Goal: Task Accomplishment & Management: Use online tool/utility

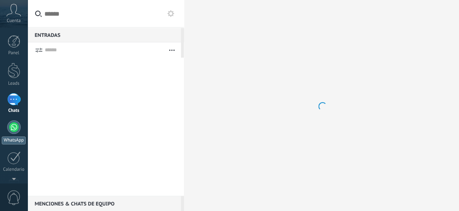
drag, startPoint x: 15, startPoint y: 130, endPoint x: 8, endPoint y: 124, distance: 9.9
click at [15, 130] on div at bounding box center [14, 127] width 14 height 14
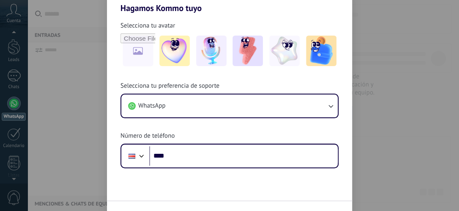
click at [14, 74] on div "Hagamos Kommo tuyo Selecciona tu avatar Selecciona tu preferencia de soporte Wh…" at bounding box center [229, 105] width 459 height 211
click at [15, 11] on div "Hagamos Kommo tuyo Selecciona tu avatar Selecciona tu preferencia de soporte Wh…" at bounding box center [229, 105] width 459 height 211
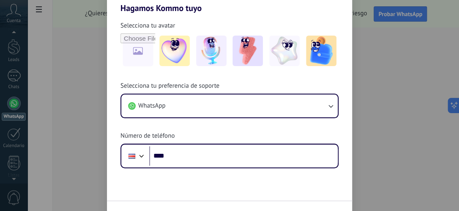
click at [382, 43] on div "Hagamos Kommo tuyo Selecciona tu avatar Selecciona tu preferencia de soporte Wh…" at bounding box center [229, 105] width 459 height 211
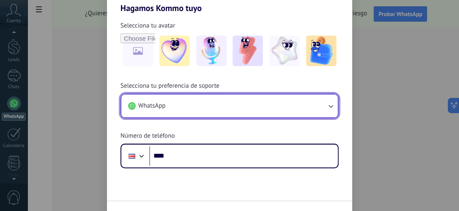
click at [167, 105] on button "WhatsApp" at bounding box center [229, 105] width 217 height 23
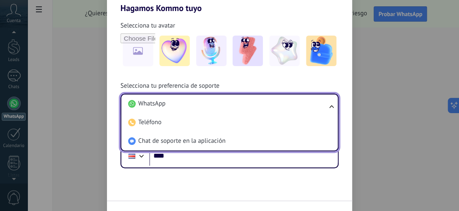
click at [167, 105] on li "WhatsApp" at bounding box center [228, 103] width 206 height 19
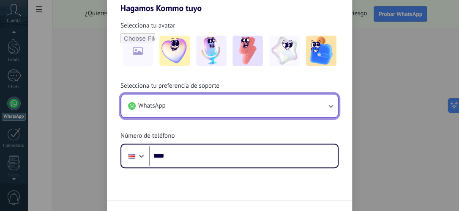
click at [167, 106] on button "WhatsApp" at bounding box center [229, 105] width 217 height 23
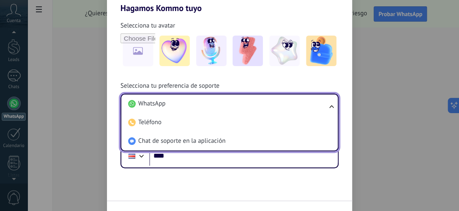
click at [167, 106] on li "WhatsApp" at bounding box center [228, 103] width 206 height 19
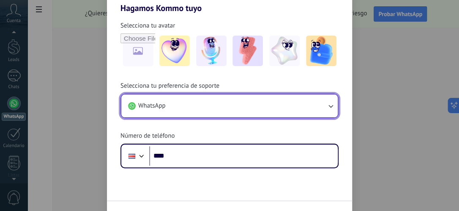
click at [167, 106] on button "WhatsApp" at bounding box center [229, 105] width 217 height 23
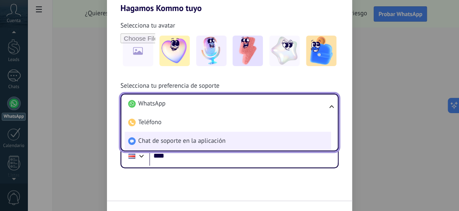
click at [219, 142] on span "Chat de soporte en la aplicación" at bounding box center [181, 141] width 87 height 8
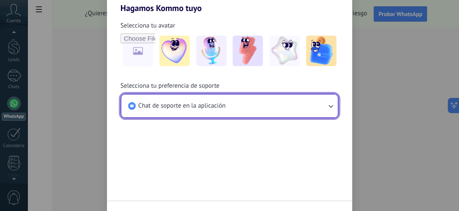
click at [332, 105] on icon "button" at bounding box center [331, 106] width 5 height 3
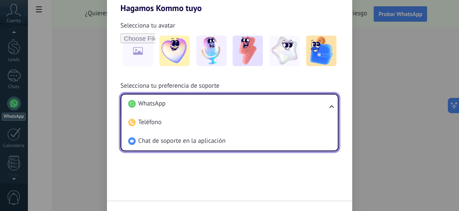
click at [27, 141] on div "Hagamos Kommo tuyo Selecciona tu avatar Selecciona tu preferencia de soporte Ch…" at bounding box center [229, 105] width 459 height 211
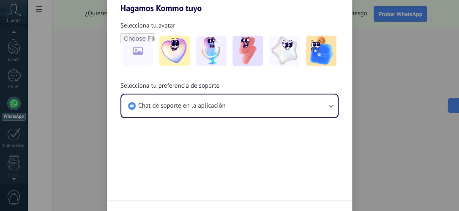
click at [36, 141] on div "Hagamos Kommo tuyo Selecciona tu avatar Selecciona tu preferencia de soporte Ch…" at bounding box center [229, 105] width 459 height 211
click at [5, 47] on div "Hagamos Kommo tuyo Selecciona tu avatar Selecciona tu preferencia de soporte Ch…" at bounding box center [229, 105] width 459 height 211
click at [11, 19] on div "Hagamos Kommo tuyo Selecciona tu avatar Selecciona tu preferencia de soporte Ch…" at bounding box center [229, 105] width 459 height 211
click at [452, 34] on div "Hagamos Kommo tuyo Selecciona tu avatar Selecciona tu preferencia de soporte Ch…" at bounding box center [229, 105] width 459 height 211
click at [435, 178] on div "Hagamos Kommo tuyo Selecciona tu avatar Selecciona tu preferencia de soporte Ch…" at bounding box center [229, 105] width 459 height 211
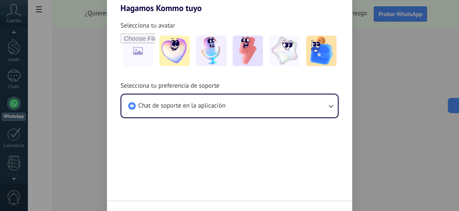
drag, startPoint x: 458, startPoint y: 192, endPoint x: 448, endPoint y: 220, distance: 29.9
click at [452, 194] on div "Hagamos Kommo tuyo Selecciona tu avatar Selecciona tu preferencia de soporte Ch…" at bounding box center [229, 105] width 459 height 211
click at [452, 195] on div "Hagamos Kommo tuyo Selecciona tu avatar Selecciona tu preferencia de soporte Ch…" at bounding box center [229, 105] width 459 height 211
click at [448, 210] on html ".abccls-1,.abccls-2{fill-rule:evenodd}.abccls-2{fill:#fff} .abfcls-1{fill:none}…" at bounding box center [229, 105] width 459 height 211
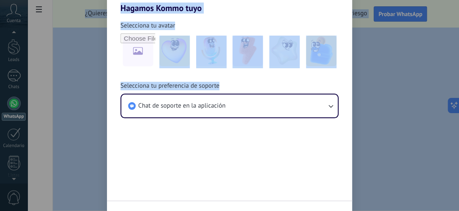
click at [386, 199] on div "Hagamos Kommo tuyo Selecciona tu avatar Selecciona tu preferencia de soporte Ch…" at bounding box center [229, 105] width 459 height 211
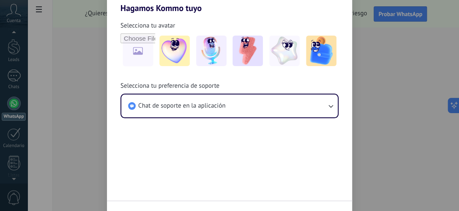
click at [408, 202] on div "Hagamos Kommo tuyo Selecciona tu avatar Selecciona tu preferencia de soporte Ch…" at bounding box center [229, 105] width 459 height 211
click at [446, 195] on div "Hagamos Kommo tuyo Selecciona tu avatar Selecciona tu preferencia de soporte Ch…" at bounding box center [229, 105] width 459 height 211
click at [452, 200] on div "Hagamos Kommo tuyo Selecciona tu avatar Selecciona tu preferencia de soporte Ch…" at bounding box center [229, 105] width 459 height 211
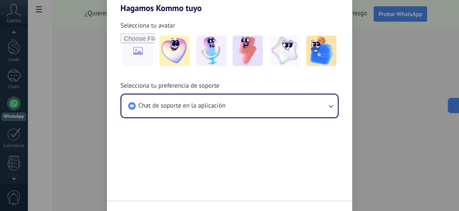
click at [452, 200] on div "Hagamos Kommo tuyo Selecciona tu avatar Selecciona tu preferencia de soporte Ch…" at bounding box center [229, 105] width 459 height 211
click at [10, 203] on div "Hagamos Kommo tuyo Selecciona tu avatar Selecciona tu preferencia de soporte Ch…" at bounding box center [229, 105] width 459 height 211
click at [16, 163] on div "Hagamos Kommo tuyo Selecciona tu avatar Selecciona tu preferencia de soporte Ch…" at bounding box center [229, 105] width 459 height 211
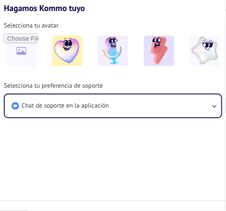
drag, startPoint x: 16, startPoint y: 163, endPoint x: 20, endPoint y: 30, distance: 133.7
click at [15, 138] on form "Selecciona tu avatar Selecciona tu preferencia de soporte Chat de soporte en la…" at bounding box center [112, 120] width 245 height 215
click at [18, 84] on span "Selecciona tu preferencia de soporte" at bounding box center [53, 86] width 99 height 8
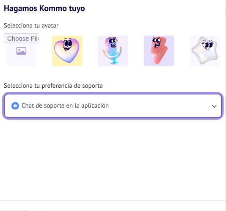
click at [215, 105] on icon "button" at bounding box center [214, 106] width 8 height 8
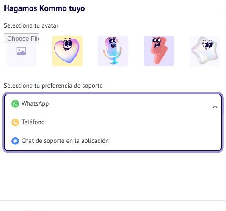
click at [214, 106] on ul "WhatsApp Teléfono Chat de soporte en la aplicación" at bounding box center [113, 122] width 218 height 58
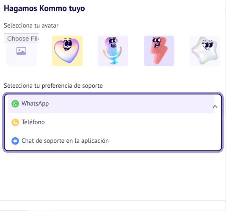
click at [197, 104] on li "WhatsApp" at bounding box center [111, 103] width 206 height 19
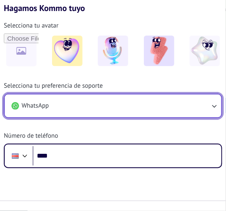
click at [197, 104] on button "WhatsApp" at bounding box center [113, 105] width 217 height 23
